Goal: Transaction & Acquisition: Purchase product/service

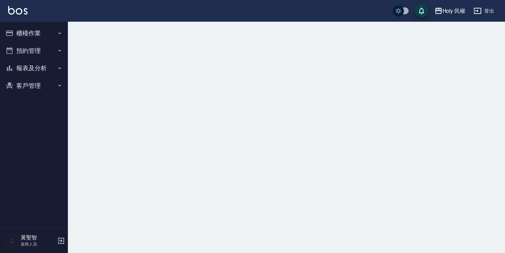
click at [56, 53] on button "預約管理" at bounding box center [34, 51] width 62 height 18
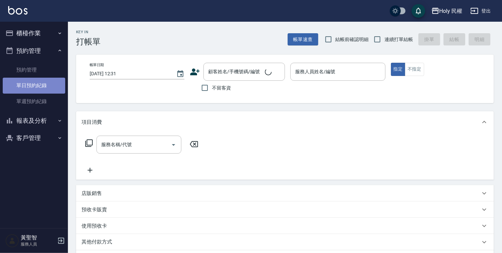
click at [37, 83] on link "單日預約紀錄" at bounding box center [34, 86] width 62 height 16
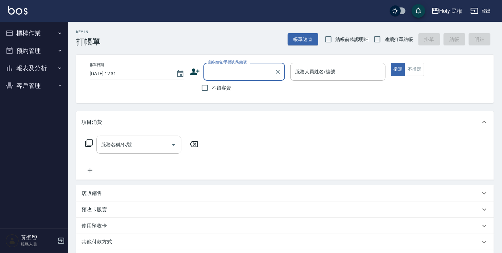
click at [42, 28] on button "櫃檯作業" at bounding box center [34, 33] width 62 height 18
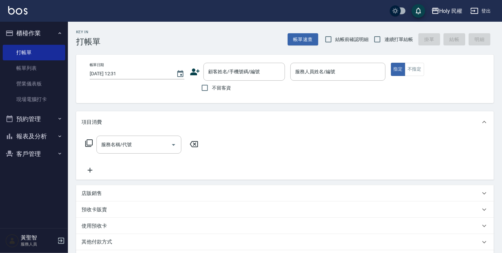
click at [46, 124] on button "預約管理" at bounding box center [34, 119] width 62 height 18
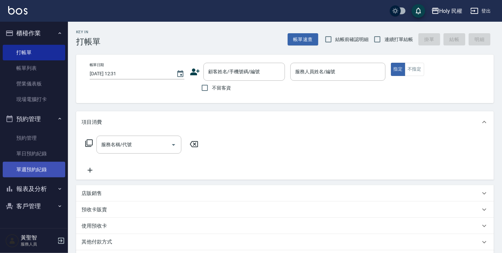
click at [43, 162] on link "單週預約紀錄" at bounding box center [34, 170] width 62 height 16
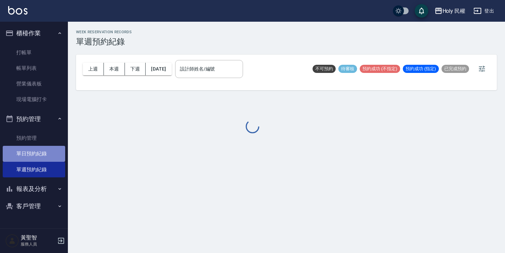
click at [41, 153] on link "單日預約紀錄" at bounding box center [34, 154] width 62 height 16
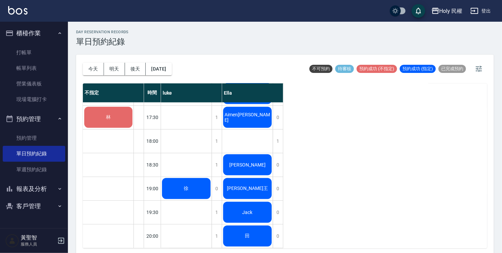
scroll to position [239, 0]
click at [282, 136] on div "1" at bounding box center [278, 141] width 10 height 23
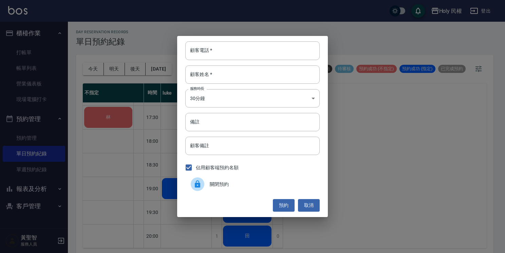
click at [201, 184] on icon at bounding box center [198, 184] width 8 height 8
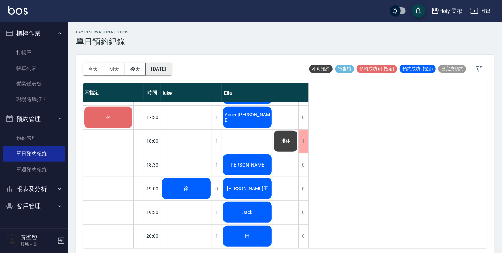
click at [171, 67] on button "[DATE]" at bounding box center [159, 69] width 26 height 13
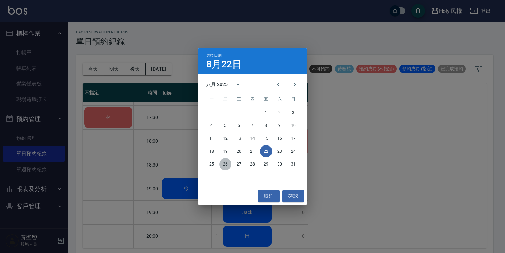
click at [224, 164] on button "26" at bounding box center [225, 164] width 12 height 12
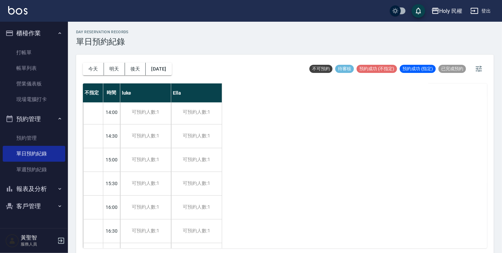
scroll to position [34, 0]
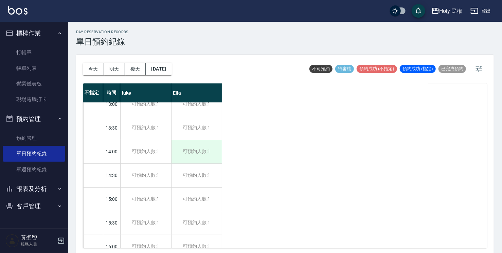
click at [196, 158] on div "可預約人數:1" at bounding box center [196, 151] width 51 height 23
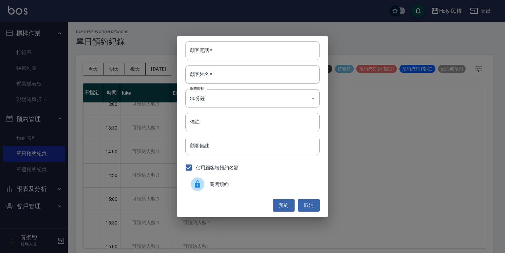
click at [236, 59] on input "顧客電話   *" at bounding box center [252, 50] width 134 height 18
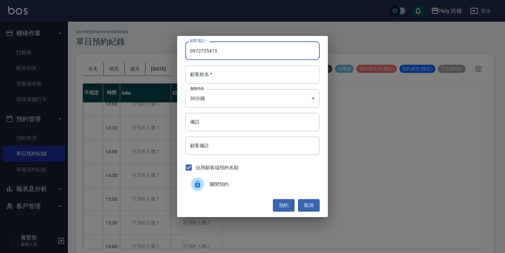
type input "0972725415"
click at [223, 72] on input "顧客姓名   *" at bounding box center [252, 75] width 134 height 18
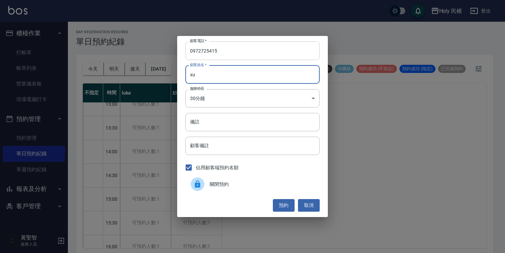
type input "x"
type input "梁"
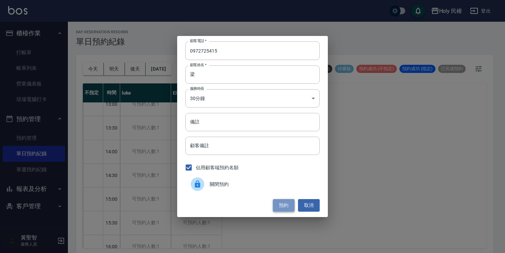
click at [281, 207] on button "預約" at bounding box center [284, 205] width 22 height 13
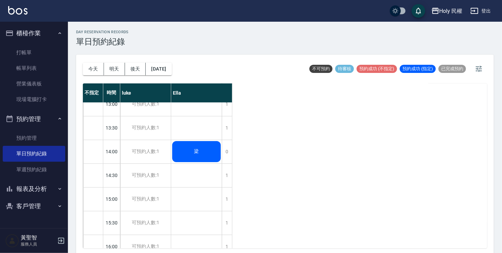
click at [96, 70] on button "今天" at bounding box center [93, 69] width 21 height 13
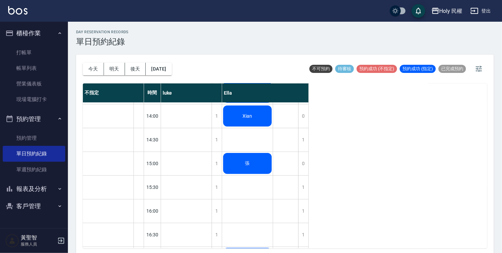
scroll to position [36, 0]
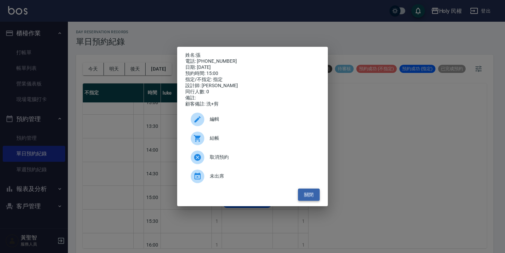
click at [316, 191] on button "關閉" at bounding box center [309, 195] width 22 height 13
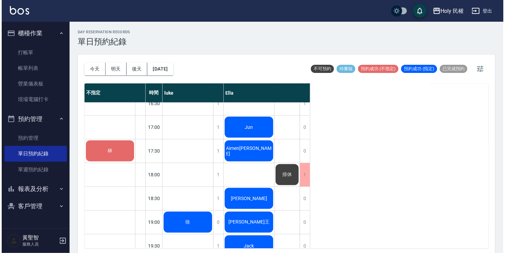
scroll to position [239, 0]
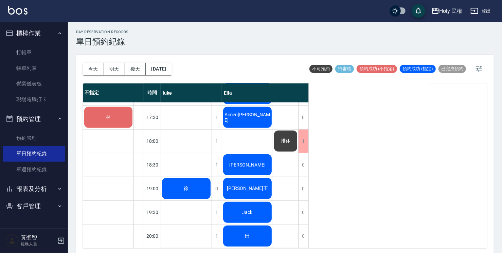
click at [193, 185] on div "徐" at bounding box center [186, 188] width 51 height 23
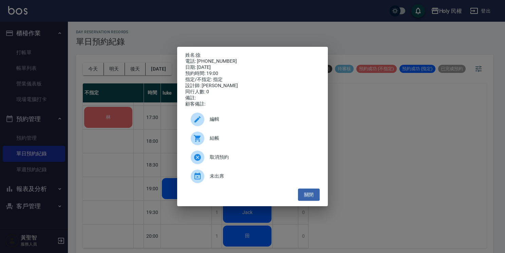
click at [231, 122] on span "編輯" at bounding box center [262, 119] width 105 height 7
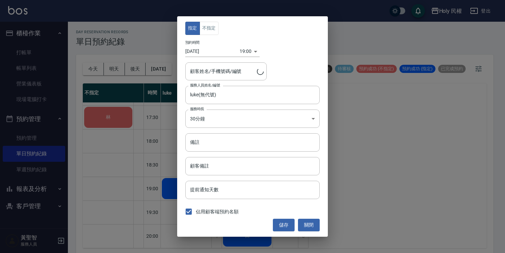
type input "[PERSON_NAME]/0975253135/"
click at [247, 50] on body "Holy 民權 登出 櫃檯作業 打帳單 帳單列表 營業儀表板 現場電腦打卡 預約管理 預約管理 單日預約紀錄 單週預約紀錄 報表及分析 報表目錄 店家日報表 …" at bounding box center [252, 127] width 505 height 255
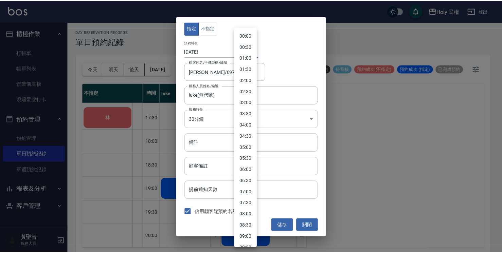
scroll to position [322, 0]
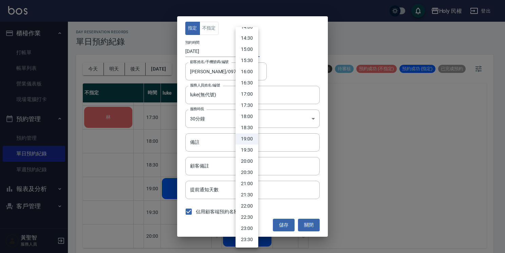
click at [245, 39] on li "14:30" at bounding box center [247, 38] width 23 height 11
type input "1755844200000"
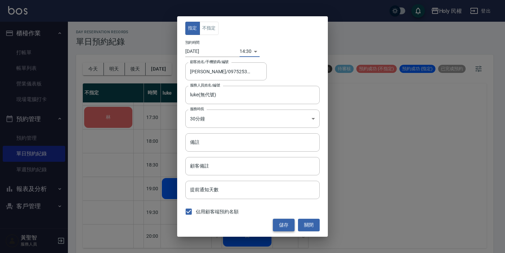
click at [285, 228] on button "儲存" at bounding box center [284, 225] width 22 height 13
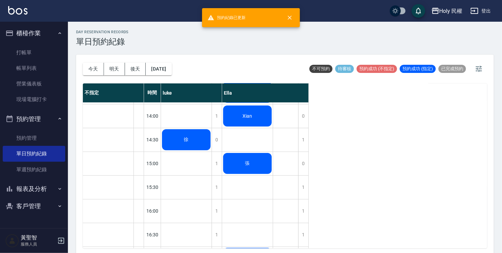
scroll to position [0, 0]
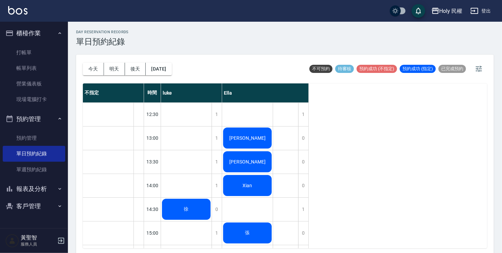
click at [178, 211] on div "徐" at bounding box center [186, 209] width 51 height 23
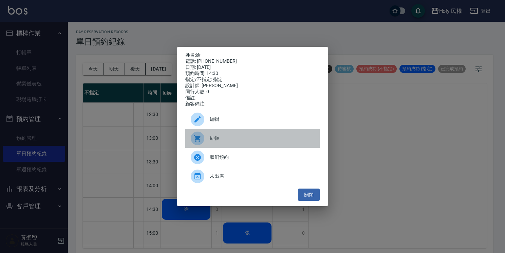
click at [229, 141] on span "結帳" at bounding box center [262, 138] width 105 height 7
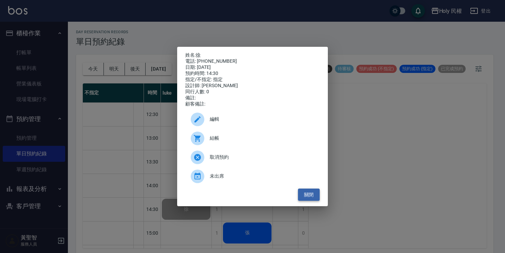
click at [308, 194] on button "關閉" at bounding box center [309, 195] width 22 height 13
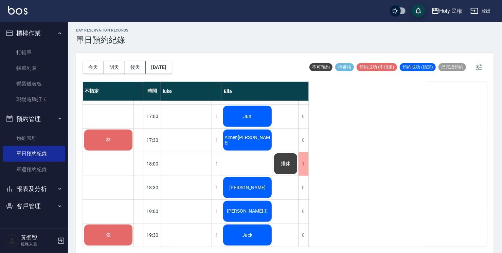
scroll to position [239, 0]
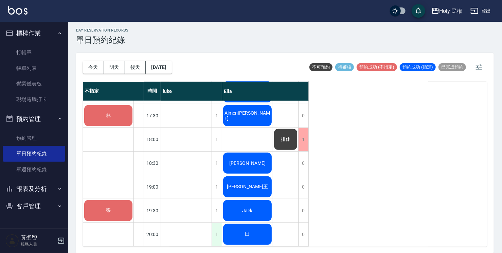
click at [214, 230] on div "1" at bounding box center [217, 234] width 10 height 23
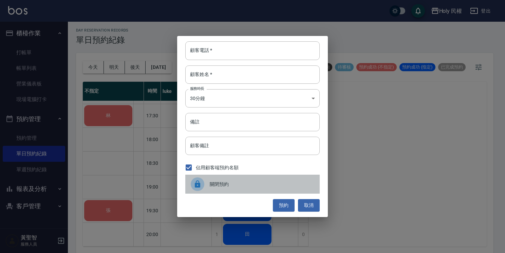
click at [209, 187] on div at bounding box center [200, 185] width 19 height 14
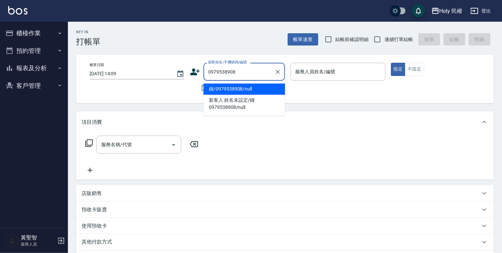
click at [232, 86] on li "鍾/0979538908/null" at bounding box center [243, 89] width 81 height 11
type input "鍾/0979538908/null"
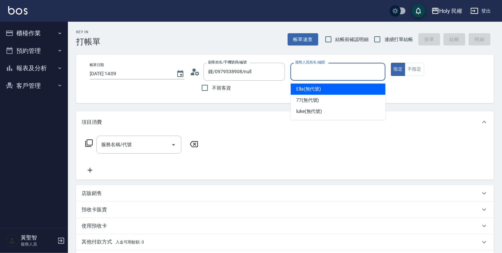
click at [331, 73] on input "服務人員姓名/編號" at bounding box center [337, 72] width 89 height 12
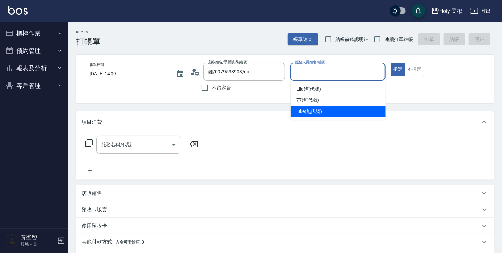
click at [318, 115] on span "luke (無代號)" at bounding box center [309, 111] width 26 height 7
type input "luke(無代號)"
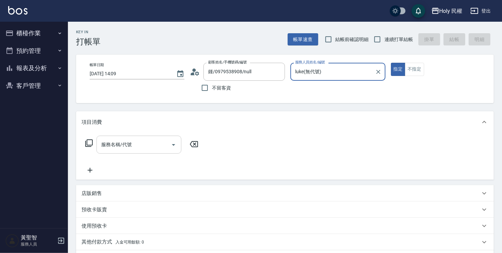
click at [159, 143] on input "服務名稱/代號" at bounding box center [133, 145] width 69 height 12
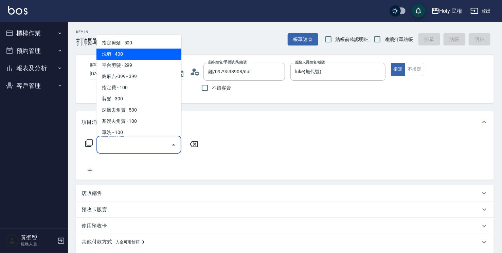
click at [125, 54] on span "洗剪 - 400" at bounding box center [138, 54] width 85 height 11
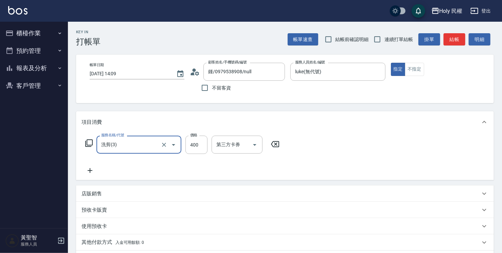
type input "洗剪(3)"
click at [451, 40] on button "結帳" at bounding box center [454, 39] width 22 height 13
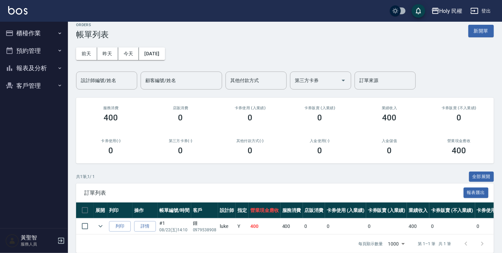
scroll to position [20, 0]
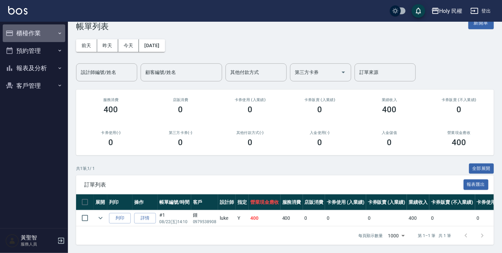
click at [34, 34] on button "櫃檯作業" at bounding box center [34, 33] width 62 height 18
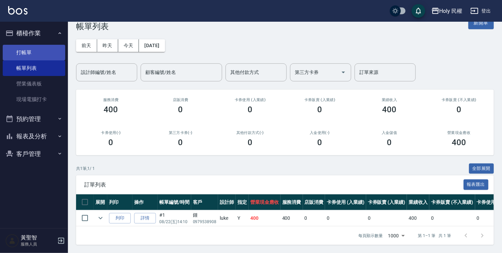
click at [33, 52] on link "打帳單" at bounding box center [34, 53] width 62 height 16
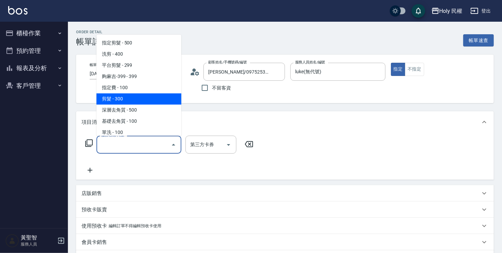
click at [117, 97] on span "剪髮 - 300" at bounding box center [138, 98] width 85 height 11
type input "剪髮(C02)"
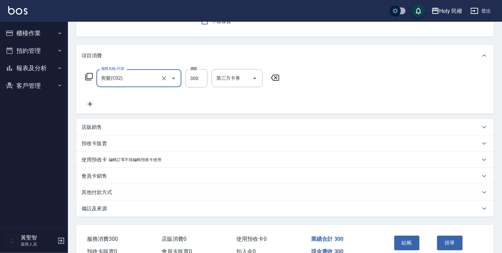
scroll to position [102, 0]
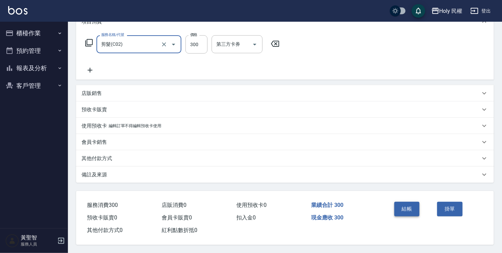
click at [412, 211] on button "結帳" at bounding box center [406, 209] width 25 height 14
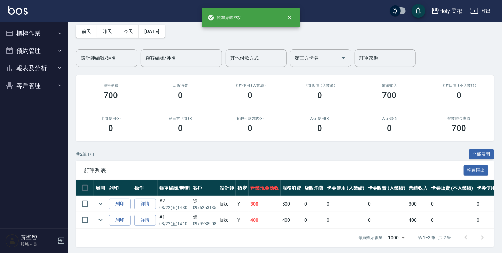
scroll to position [36, 0]
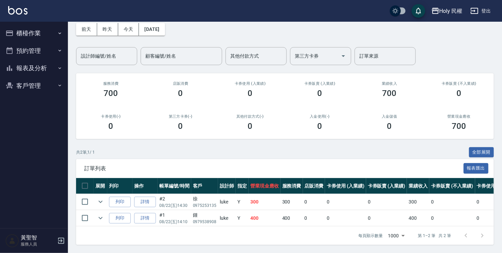
click at [38, 34] on button "櫃檯作業" at bounding box center [34, 33] width 62 height 18
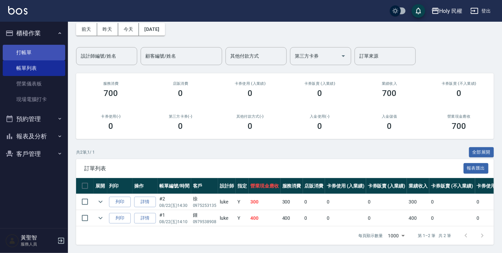
click at [34, 54] on link "打帳單" at bounding box center [34, 53] width 62 height 16
